Goal: Task Accomplishment & Management: Manage account settings

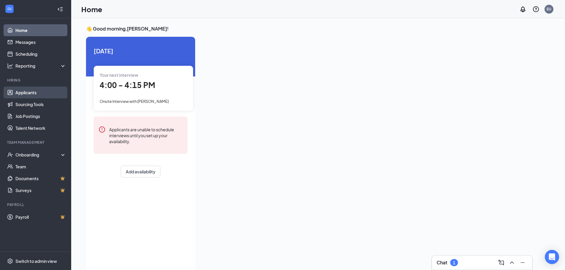
click at [30, 93] on link "Applicants" at bounding box center [40, 93] width 51 height 12
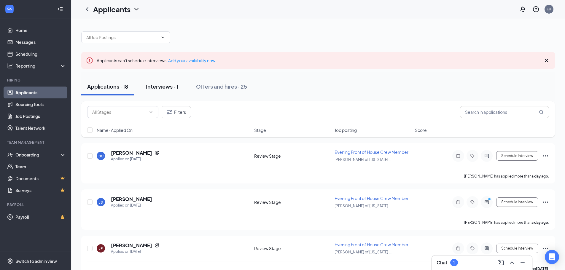
click at [161, 85] on div "Interviews · 1" at bounding box center [162, 86] width 32 height 7
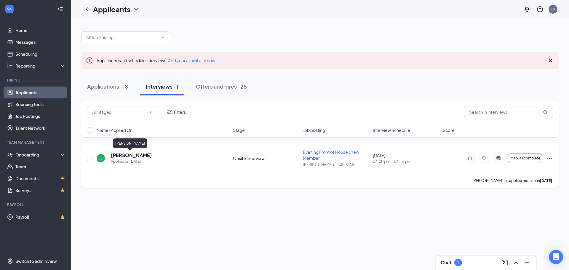
click at [127, 155] on h5 "[PERSON_NAME]" at bounding box center [131, 155] width 41 height 7
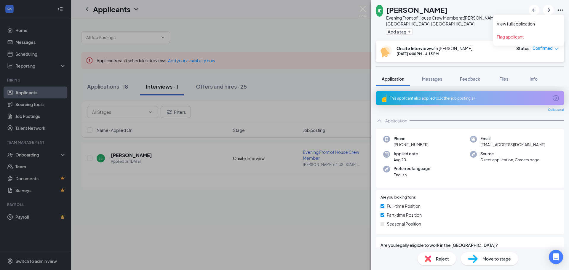
click at [560, 10] on icon "Ellipses" at bounding box center [560, 10] width 7 height 7
click at [518, 25] on link "View full application" at bounding box center [529, 24] width 64 height 6
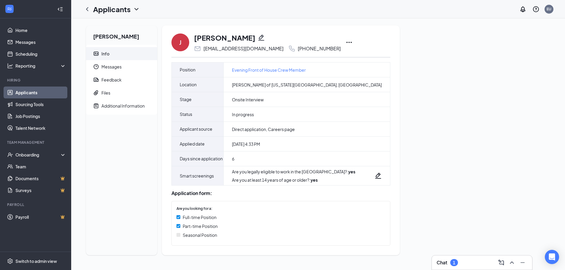
click at [346, 43] on icon "Ellipses" at bounding box center [348, 42] width 5 height 1
click at [425, 41] on div "Jason Escobar Info Messages Feedback Files Additional Information J Jason Escob…" at bounding box center [318, 142] width 474 height 235
click at [87, 8] on icon "ChevronLeft" at bounding box center [87, 9] width 2 height 4
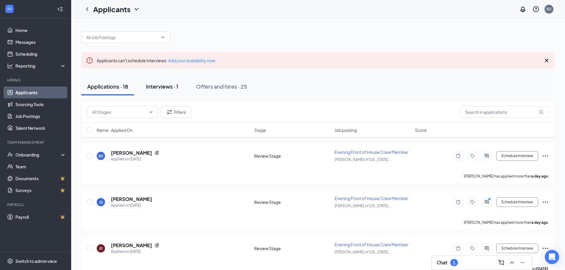
click at [164, 86] on div "Interviews · 1" at bounding box center [162, 86] width 32 height 7
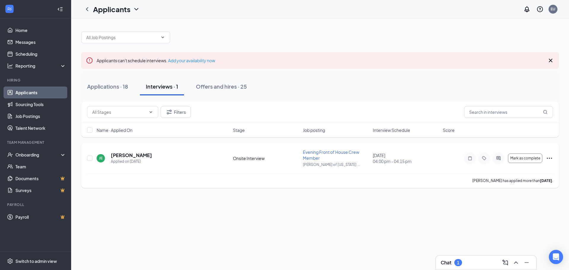
click at [311, 151] on span "Evening Front of House Crew Member" at bounding box center [331, 154] width 56 height 11
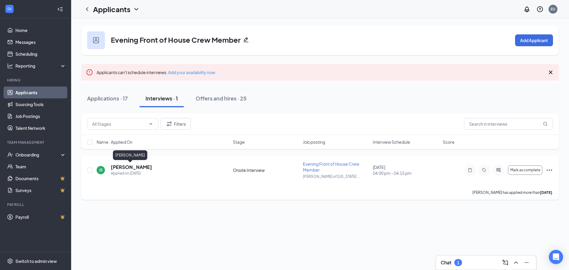
click at [125, 167] on h5 "[PERSON_NAME]" at bounding box center [131, 167] width 41 height 7
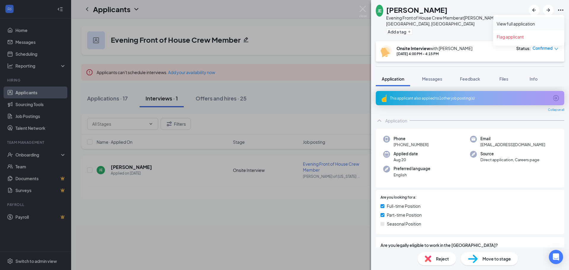
click at [516, 23] on link "View full application" at bounding box center [529, 24] width 64 height 6
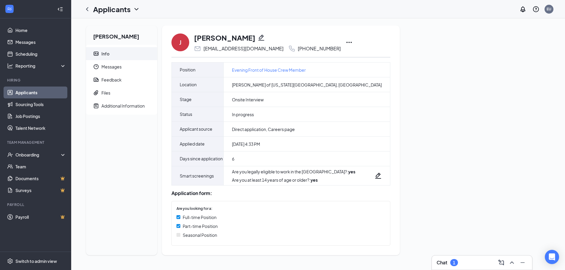
click at [135, 9] on icon "ChevronDown" at bounding box center [136, 9] width 7 height 7
click at [111, 104] on div "Additional Information" at bounding box center [122, 106] width 43 height 6
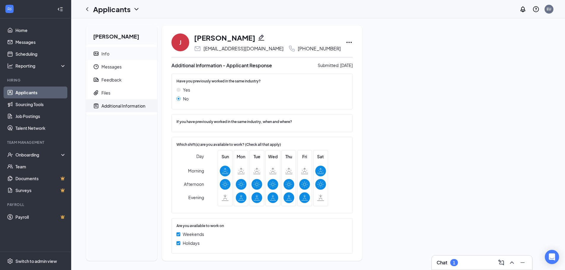
click at [106, 52] on div "Info" at bounding box center [105, 54] width 8 height 6
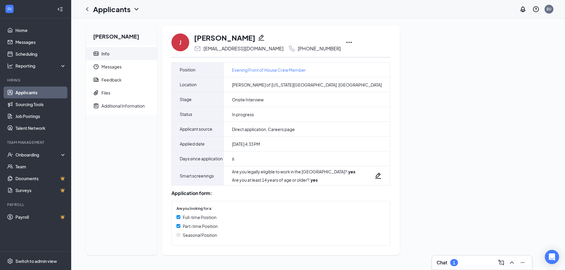
click at [345, 42] on icon "Ellipses" at bounding box center [348, 42] width 7 height 7
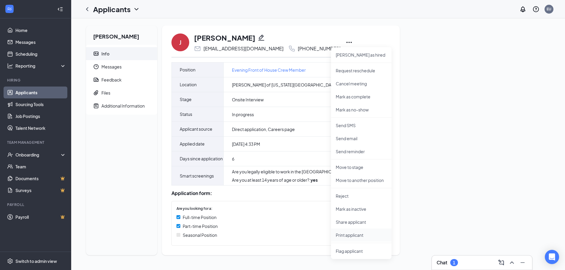
click at [346, 235] on p "Print applicant" at bounding box center [361, 235] width 51 height 6
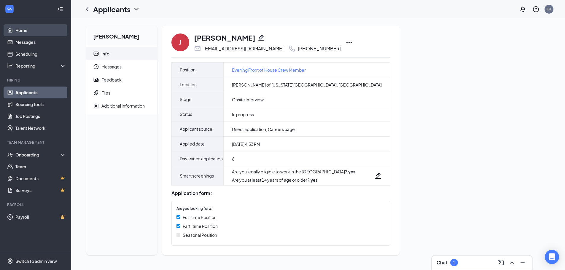
click at [22, 29] on link "Home" at bounding box center [40, 30] width 51 height 12
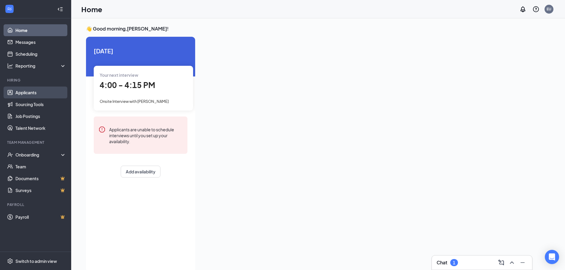
click at [23, 93] on link "Applicants" at bounding box center [40, 93] width 51 height 12
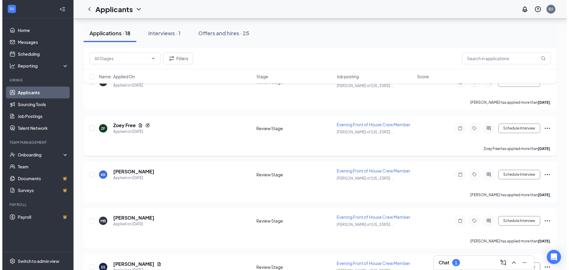
scroll to position [445, 0]
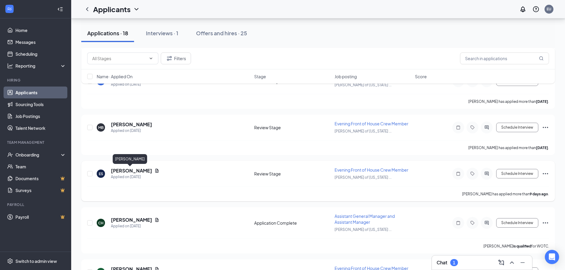
click at [128, 169] on h5 "[PERSON_NAME]" at bounding box center [131, 171] width 41 height 7
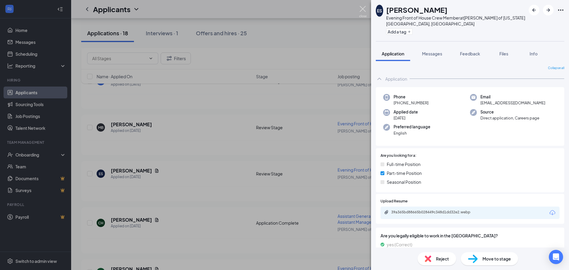
click at [362, 7] on img at bounding box center [362, 12] width 7 height 12
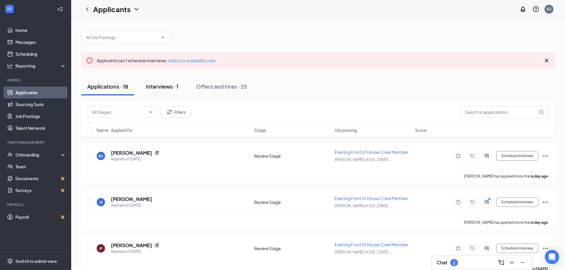
click at [155, 87] on div "Interviews · 1" at bounding box center [162, 86] width 32 height 7
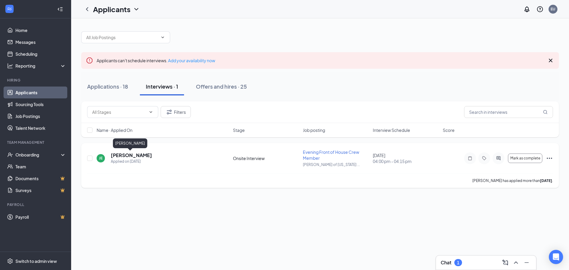
click at [133, 154] on h5 "[PERSON_NAME]" at bounding box center [131, 155] width 41 height 7
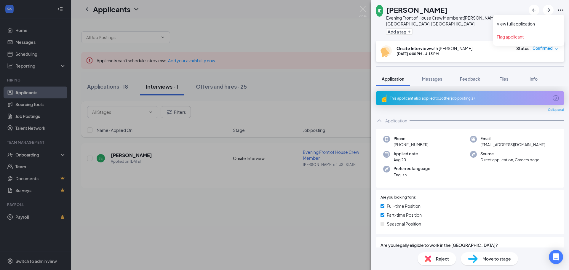
click at [559, 10] on icon "Ellipses" at bounding box center [560, 9] width 5 height 1
click at [508, 23] on link "View full application" at bounding box center [529, 24] width 64 height 6
click at [362, 7] on img at bounding box center [362, 12] width 7 height 12
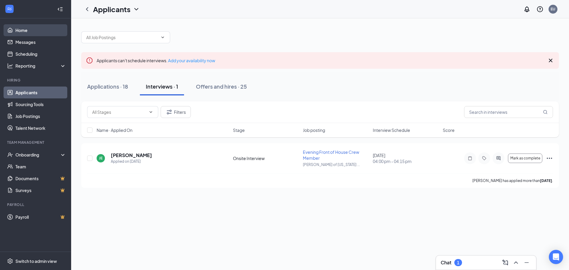
click at [22, 30] on link "Home" at bounding box center [40, 30] width 51 height 12
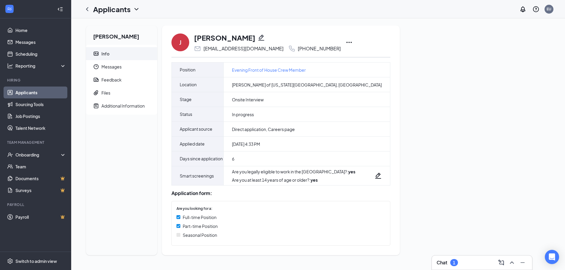
click at [345, 41] on icon "Ellipses" at bounding box center [348, 42] width 7 height 7
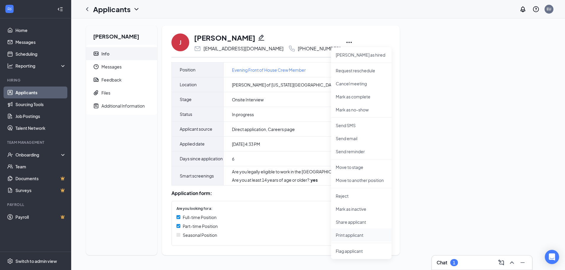
click at [355, 235] on p "Print applicant" at bounding box center [361, 235] width 51 height 6
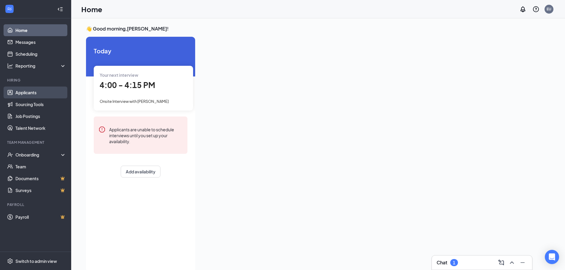
click at [20, 93] on link "Applicants" at bounding box center [40, 93] width 51 height 12
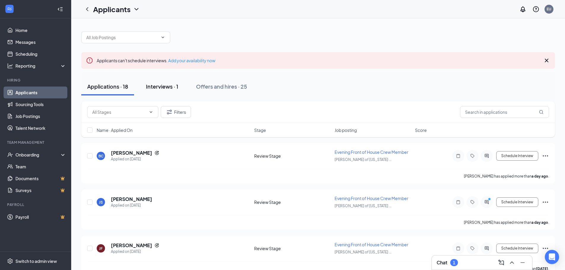
click at [155, 86] on div "Interviews · 1" at bounding box center [162, 86] width 32 height 7
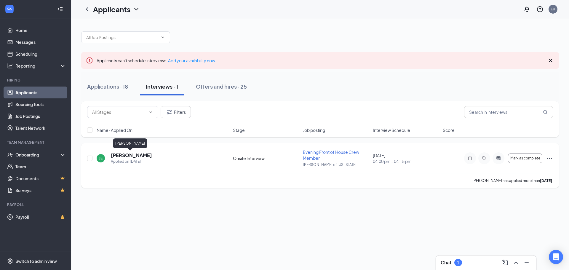
click at [134, 155] on h5 "[PERSON_NAME]" at bounding box center [131, 155] width 41 height 7
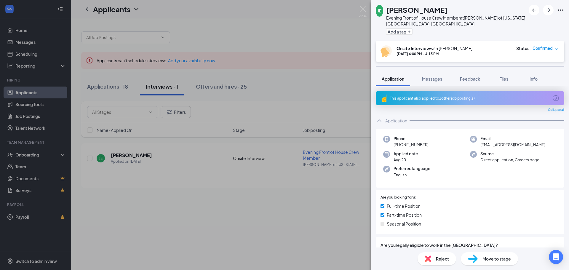
click at [438, 259] on span "Reject" at bounding box center [442, 259] width 13 height 7
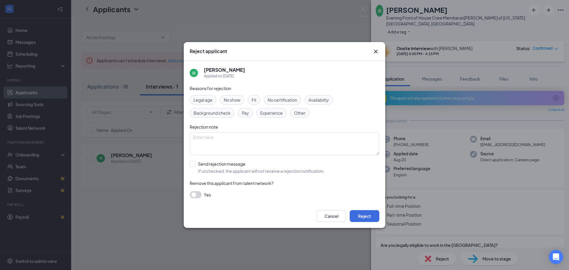
click at [232, 98] on span "No show" at bounding box center [232, 100] width 17 height 7
click at [207, 139] on textarea at bounding box center [285, 144] width 190 height 23
click at [191, 164] on input "Send rejection message If unchecked, the applicant will not receive a rejection…" at bounding box center [257, 167] width 135 height 13
checkbox input "true"
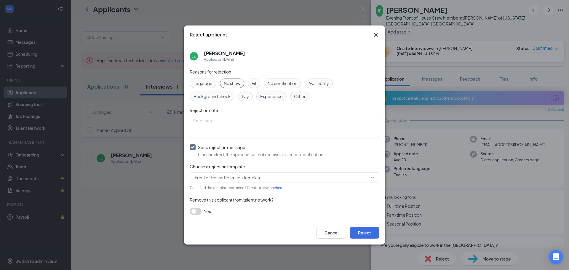
click at [192, 211] on button "button" at bounding box center [196, 211] width 12 height 7
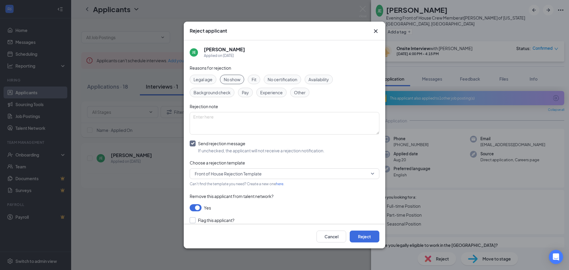
click at [192, 221] on input "Flag this applicant?" at bounding box center [212, 220] width 45 height 6
checkbox input "true"
click at [369, 235] on button "Reject" at bounding box center [365, 237] width 30 height 12
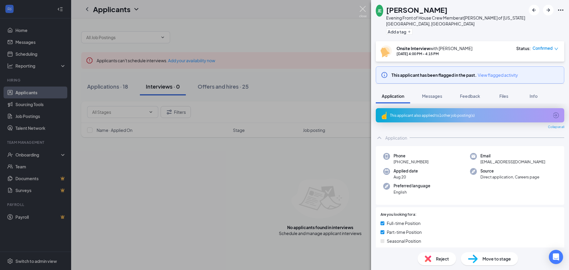
click at [364, 7] on img at bounding box center [362, 12] width 7 height 12
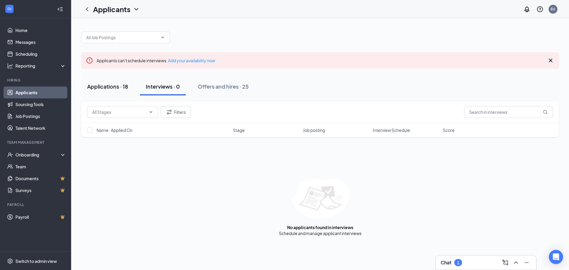
click at [105, 85] on div "Applications · 18" at bounding box center [107, 86] width 41 height 7
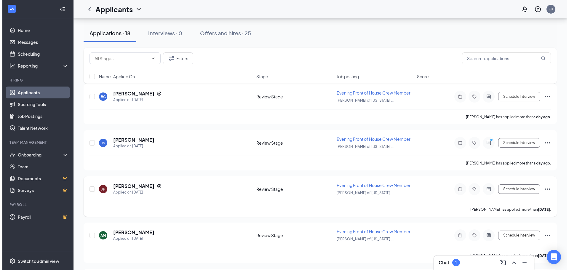
scroll to position [30, 0]
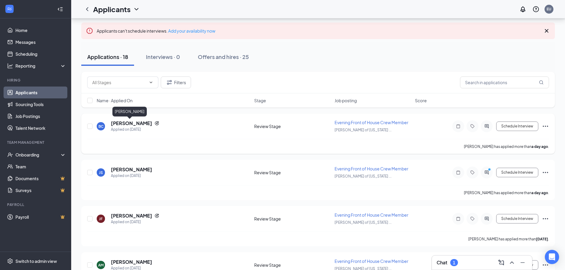
click at [132, 124] on h5 "[PERSON_NAME]" at bounding box center [131, 123] width 41 height 7
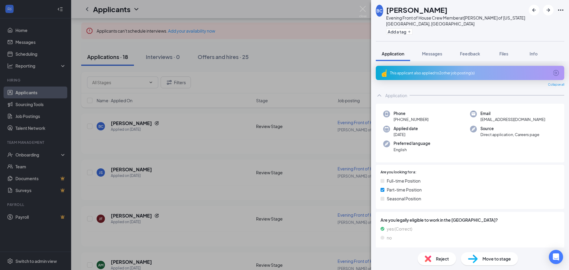
click at [410, 71] on div "This applicant also applied to 2 other job posting(s)" at bounding box center [469, 73] width 159 height 5
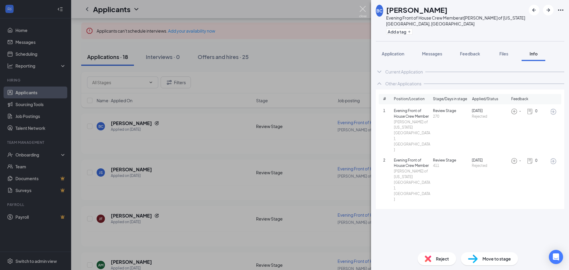
click at [364, 7] on img at bounding box center [362, 12] width 7 height 12
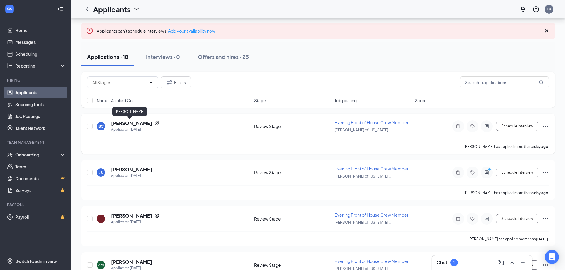
click at [129, 122] on h5 "[PERSON_NAME]" at bounding box center [131, 123] width 41 height 7
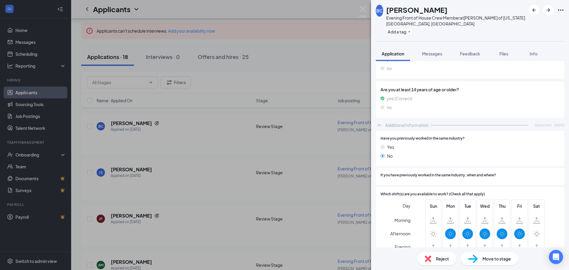
scroll to position [217, 0]
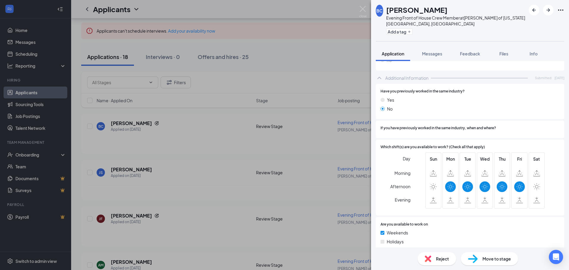
click at [433, 256] on div "Reject" at bounding box center [437, 258] width 39 height 13
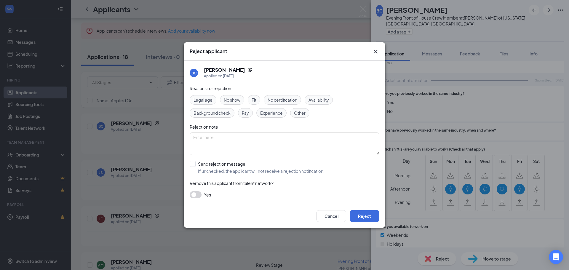
click at [316, 98] on span "Availability" at bounding box center [319, 100] width 20 height 7
click at [223, 139] on textarea at bounding box center [285, 144] width 190 height 23
type textarea "not looking for afternoon availbaility"
click at [192, 163] on input "Send rejection message If unchecked, the applicant will not receive a rejection…" at bounding box center [257, 167] width 135 height 13
checkbox input "true"
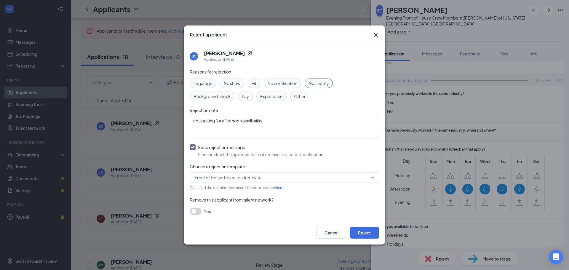
click at [194, 213] on button "button" at bounding box center [196, 211] width 12 height 7
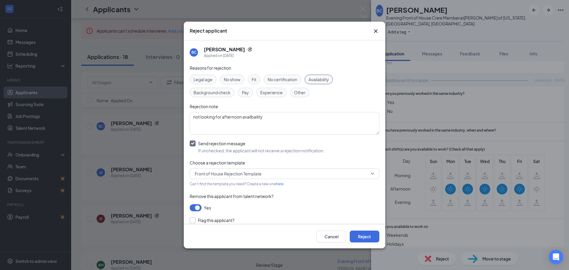
click at [194, 222] on input "Flag this applicant?" at bounding box center [212, 220] width 45 height 6
checkbox input "true"
click at [360, 234] on button "Reject" at bounding box center [365, 237] width 30 height 12
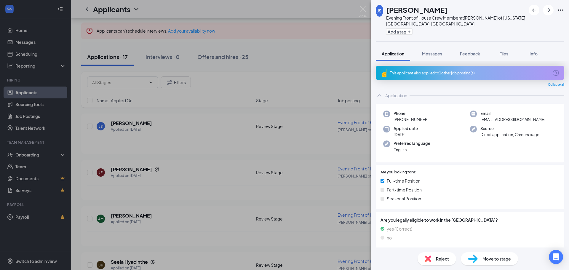
click at [425, 71] on div "This applicant also applied to 1 other job posting(s)" at bounding box center [469, 73] width 159 height 5
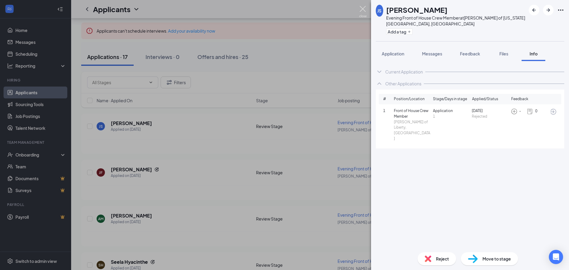
click at [361, 8] on img at bounding box center [362, 12] width 7 height 12
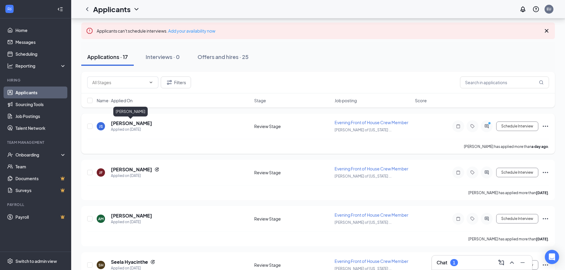
click at [133, 122] on h5 "[PERSON_NAME]" at bounding box center [131, 123] width 41 height 7
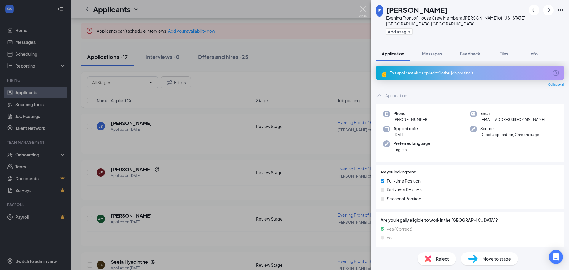
click at [364, 8] on img at bounding box center [362, 12] width 7 height 12
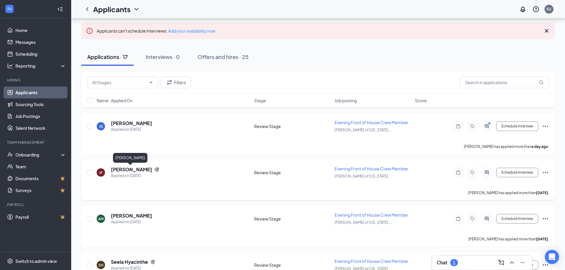
click at [119, 169] on h5 "[PERSON_NAME]" at bounding box center [131, 169] width 41 height 7
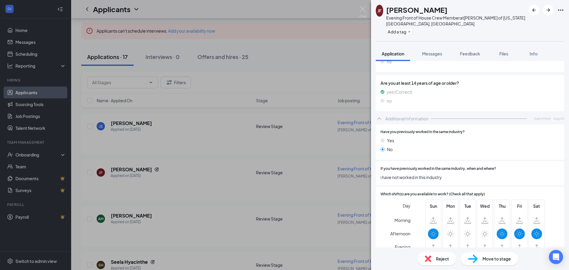
scroll to position [223, 0]
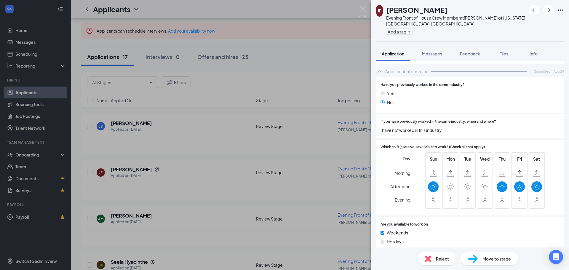
click at [441, 261] on span "Reject" at bounding box center [442, 259] width 13 height 7
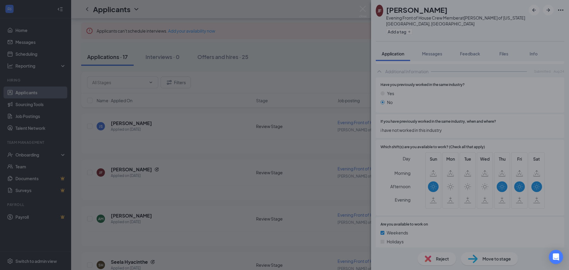
scroll to position [221, 0]
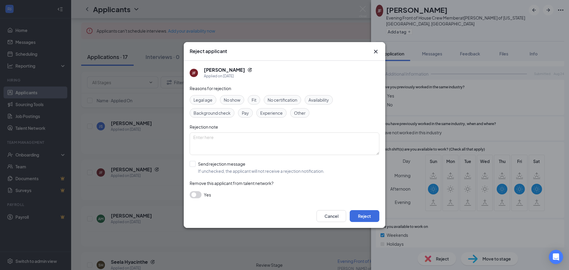
click at [328, 100] on span "Availability" at bounding box center [319, 100] width 20 height 7
click at [218, 134] on textarea at bounding box center [285, 144] width 190 height 23
type textarea "currently not looking for afternoon help"
click at [194, 164] on input "Send rejection message If unchecked, the applicant will not receive a rejection…" at bounding box center [257, 167] width 135 height 13
checkbox input "true"
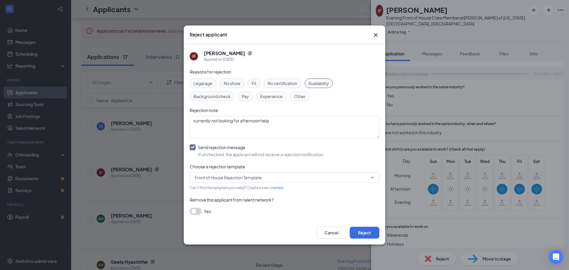
click at [194, 212] on button "button" at bounding box center [196, 211] width 12 height 7
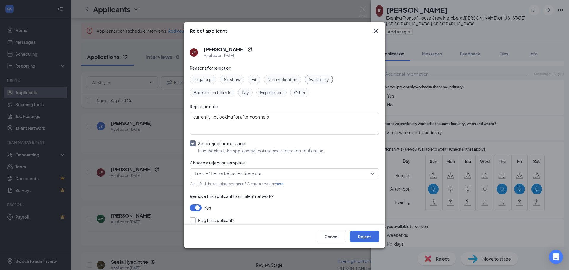
click at [195, 220] on input "Flag this applicant?" at bounding box center [212, 220] width 45 height 6
checkbox input "true"
click at [364, 235] on button "Reject" at bounding box center [365, 237] width 30 height 12
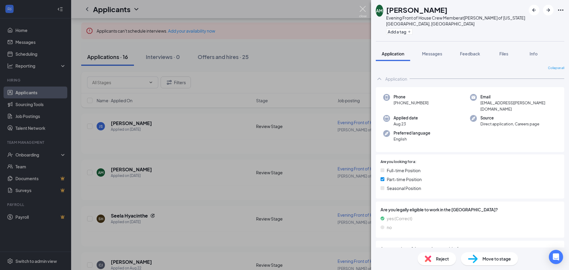
click at [363, 7] on img at bounding box center [362, 12] width 7 height 12
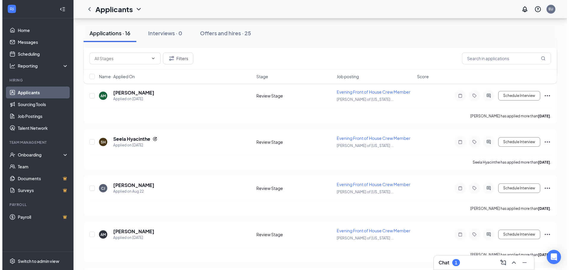
scroll to position [119, 0]
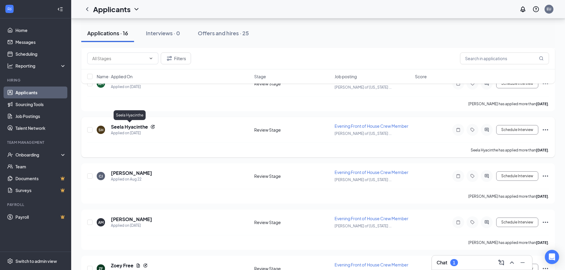
click at [128, 126] on h5 "Seela Hyacinthe" at bounding box center [129, 127] width 37 height 7
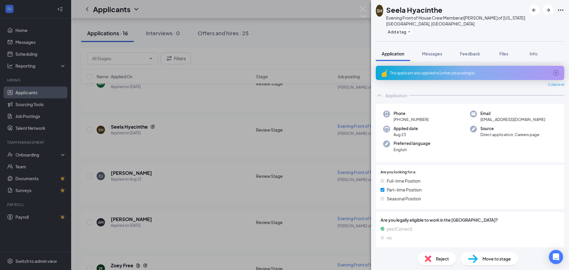
click at [395, 71] on div "This applicant also applied to 1 other job posting(s)" at bounding box center [469, 73] width 159 height 5
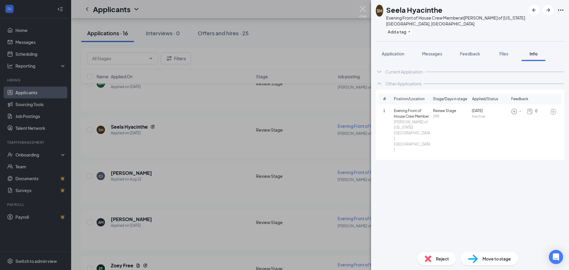
click at [363, 7] on img at bounding box center [362, 12] width 7 height 12
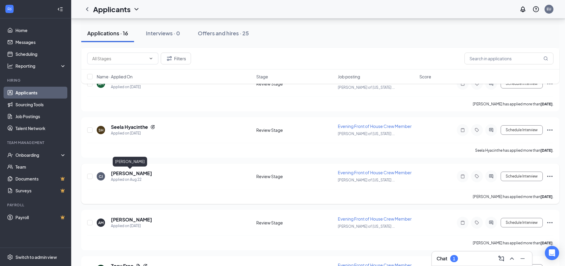
click at [129, 173] on h5 "[PERSON_NAME]" at bounding box center [131, 173] width 41 height 7
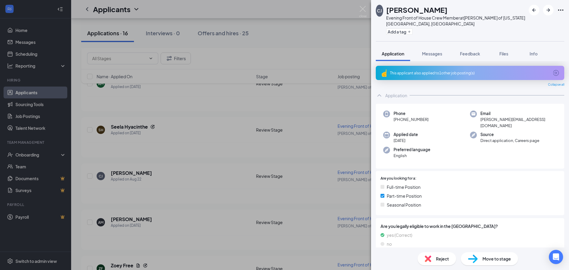
click at [411, 71] on div "This applicant also applied to 1 other job posting(s)" at bounding box center [469, 73] width 159 height 5
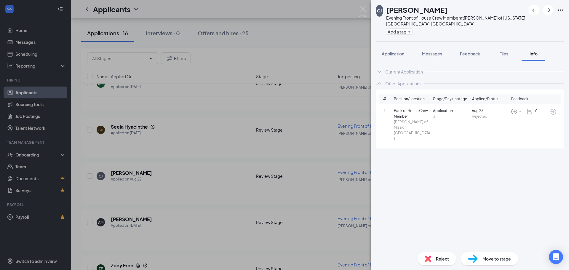
click at [363, 6] on div "[PERSON_NAME] Evening Front of House Crew Member at [PERSON_NAME] of [US_STATE]…" at bounding box center [284, 135] width 569 height 270
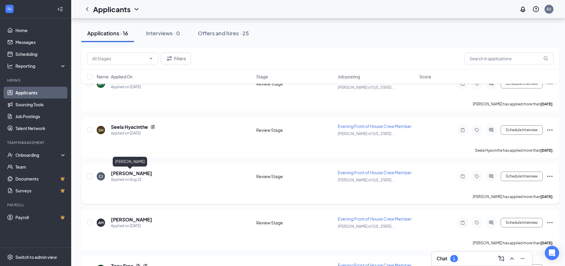
click at [127, 172] on h5 "[PERSON_NAME]" at bounding box center [131, 173] width 41 height 7
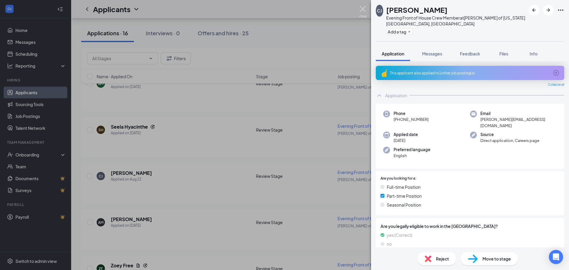
click at [364, 6] on img at bounding box center [362, 12] width 7 height 12
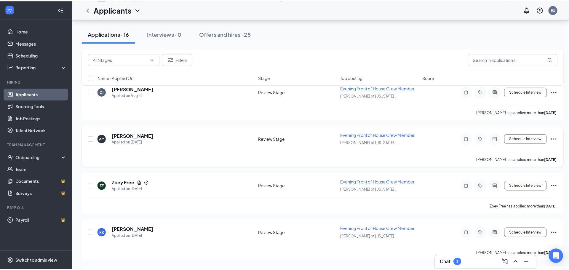
scroll to position [208, 0]
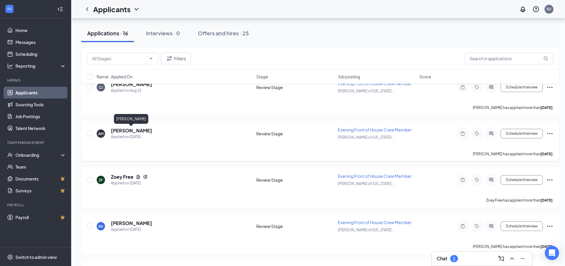
click at [127, 131] on h5 "[PERSON_NAME]" at bounding box center [131, 130] width 41 height 7
